Goal: Find specific page/section: Find specific page/section

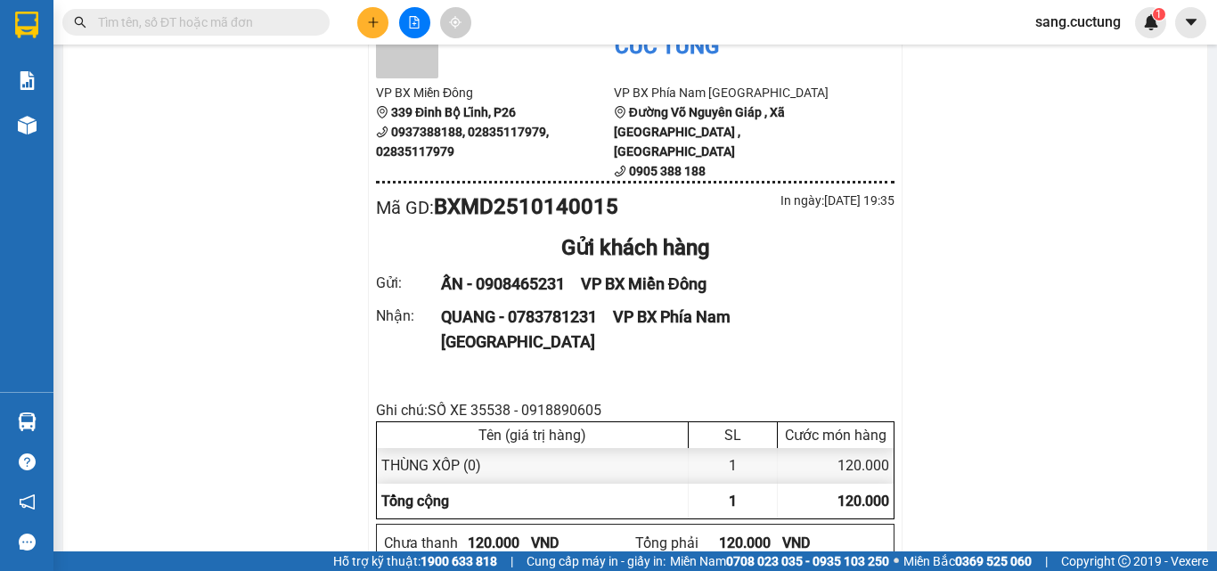
scroll to position [178, 0]
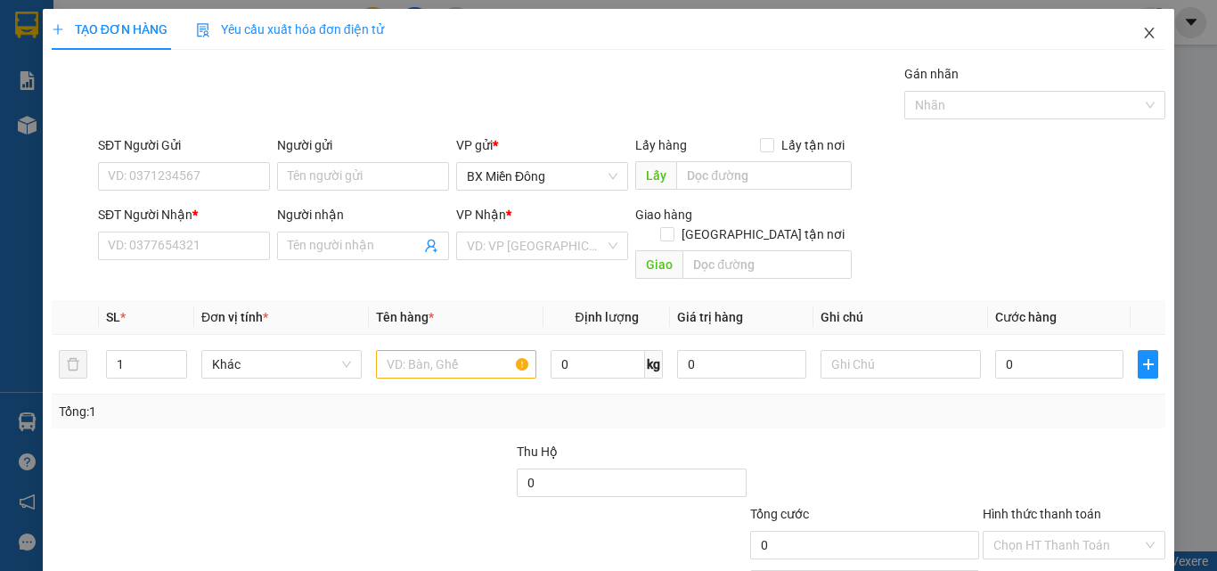
click at [1130, 42] on span "Close" at bounding box center [1149, 34] width 50 height 50
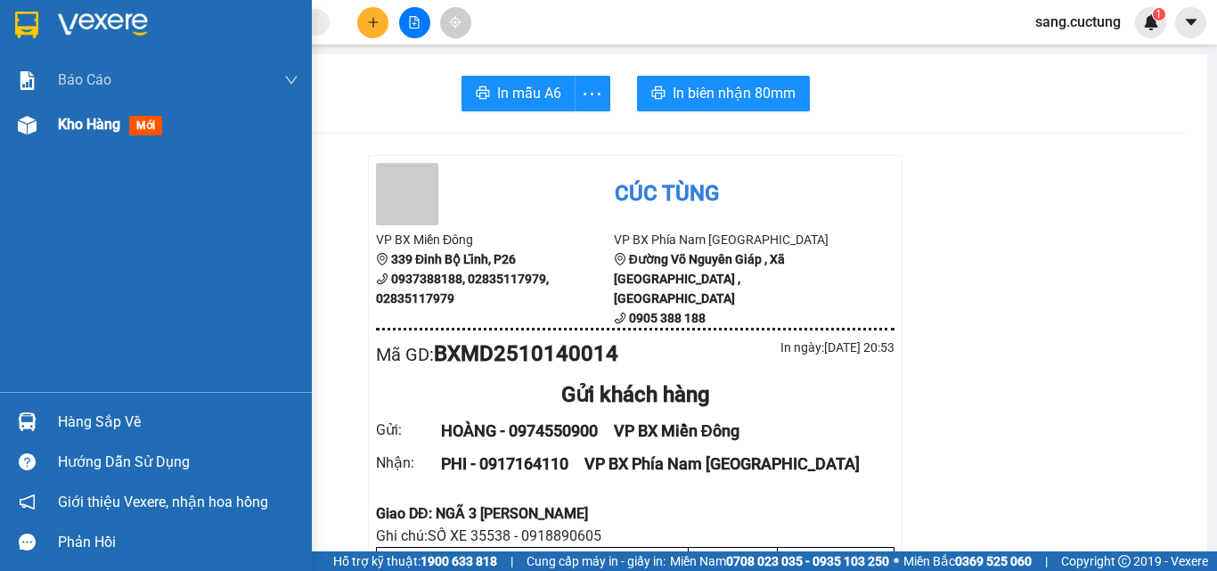
click at [92, 133] on span "Kho hàng" at bounding box center [89, 124] width 62 height 17
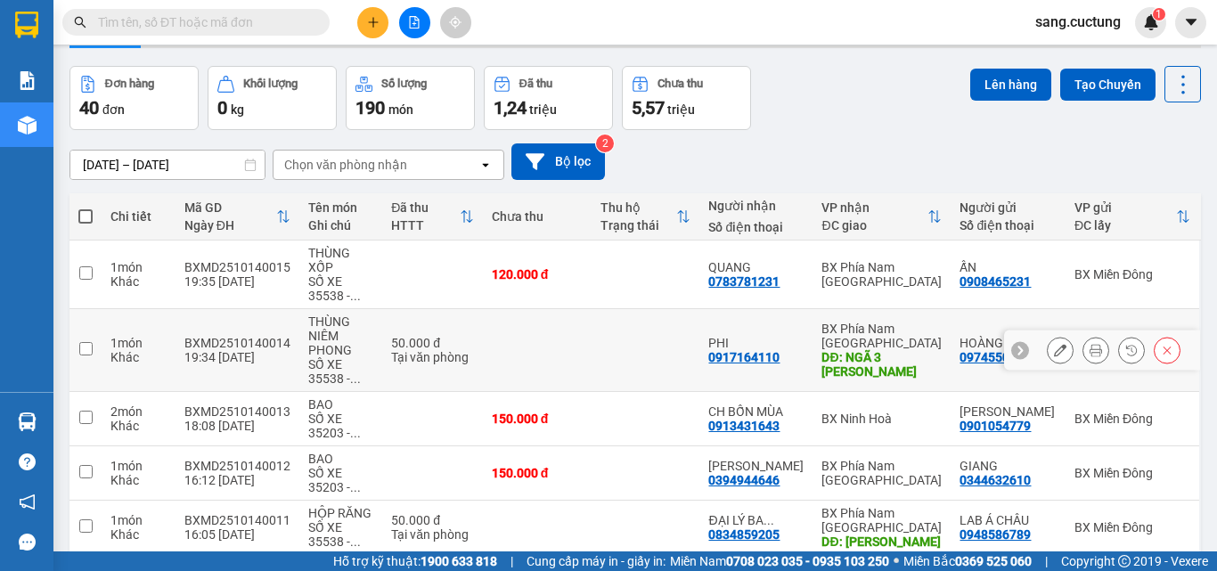
scroll to position [89, 0]
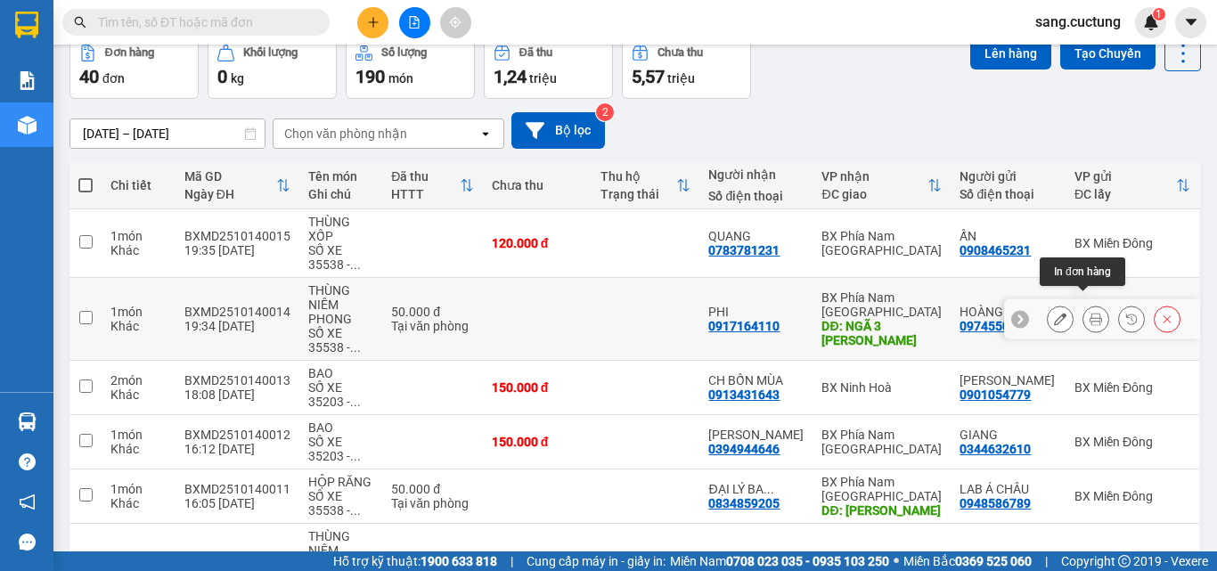
click at [1090, 313] on icon at bounding box center [1096, 319] width 12 height 12
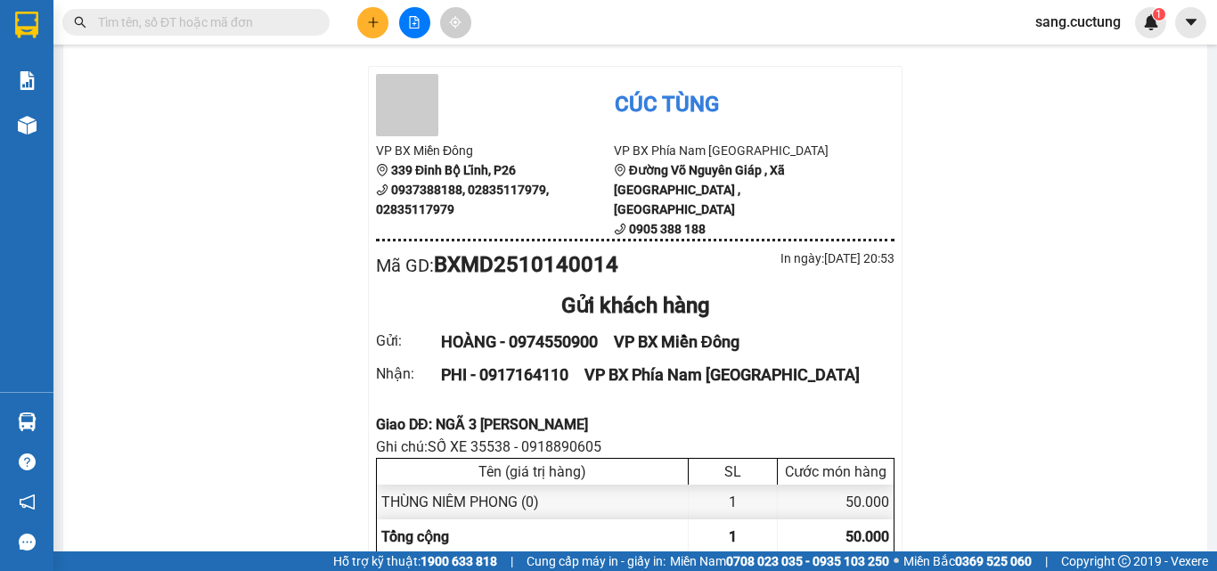
scroll to position [178, 0]
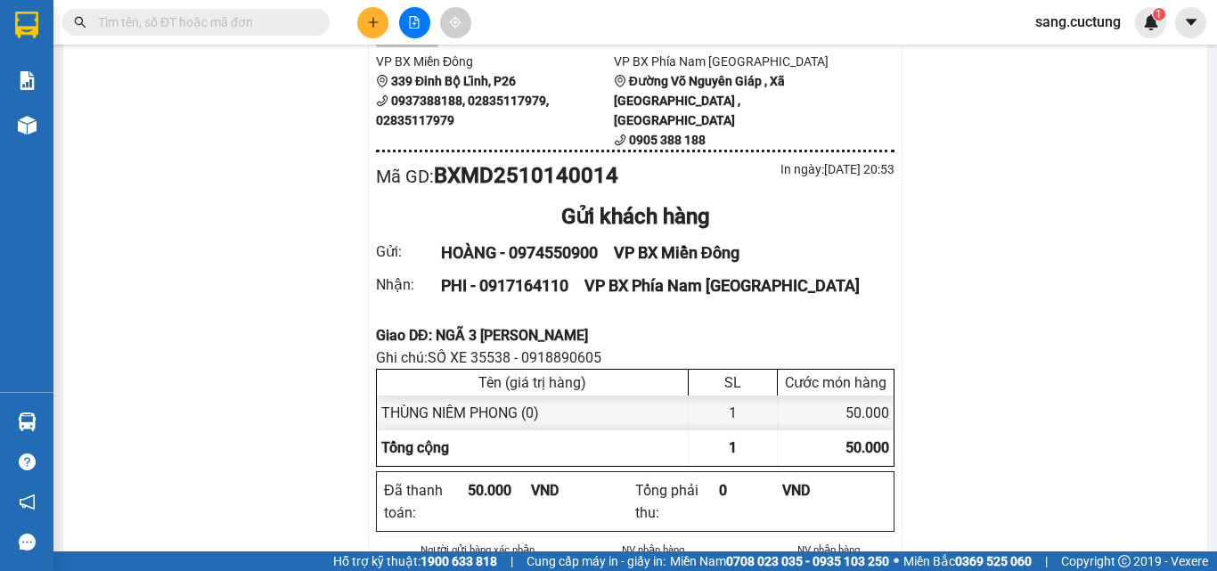
click at [485, 324] on div "Giao DĐ: NGÃ 3 [PERSON_NAME]" at bounding box center [635, 335] width 519 height 22
drag, startPoint x: 485, startPoint y: 316, endPoint x: 325, endPoint y: 316, distance: 159.5
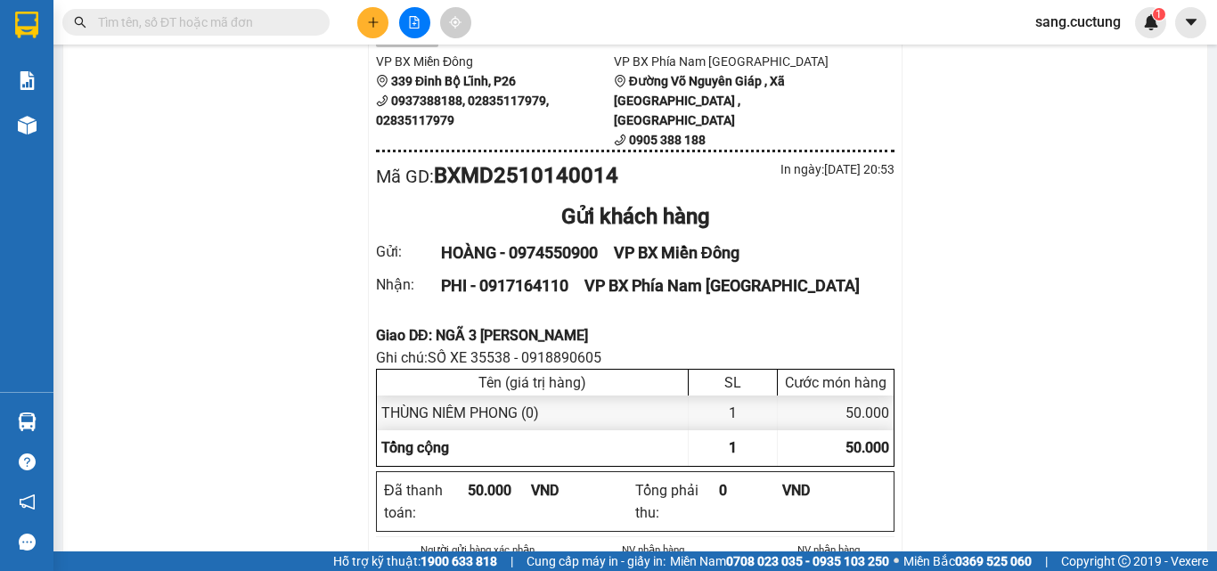
click at [420, 324] on div "Giao DĐ: NGÃ 3 [PERSON_NAME]" at bounding box center [635, 335] width 519 height 22
click at [410, 324] on div "Giao DĐ: NGÃ 3 [PERSON_NAME]" at bounding box center [635, 335] width 519 height 22
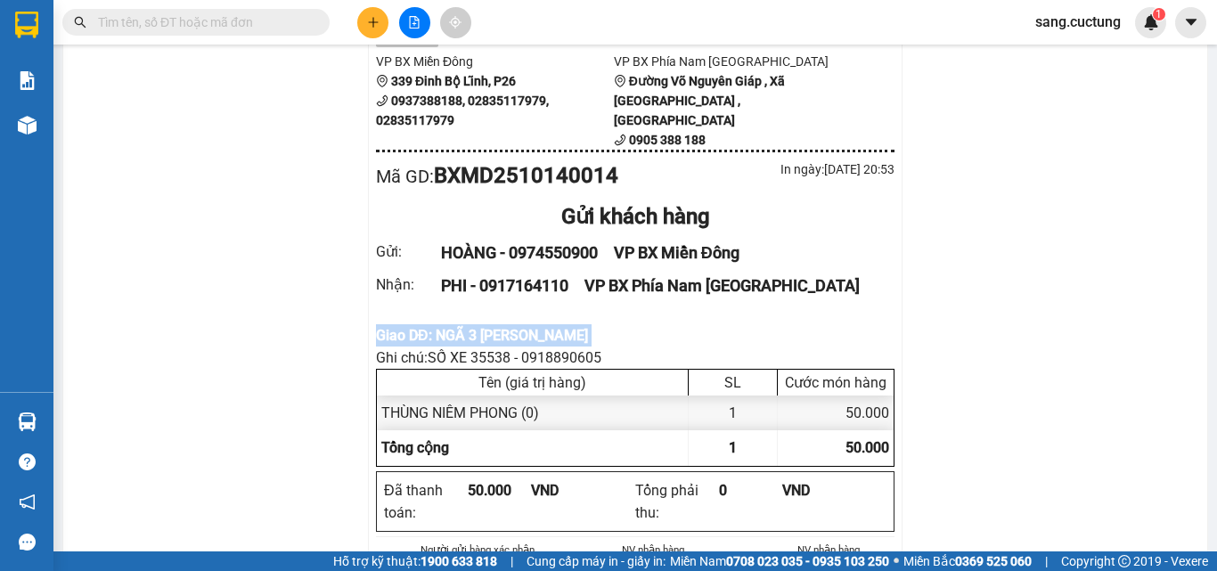
copy div "Giao DĐ: NGÃ 3 [PERSON_NAME]"
